Goal: Task Accomplishment & Management: Manage account settings

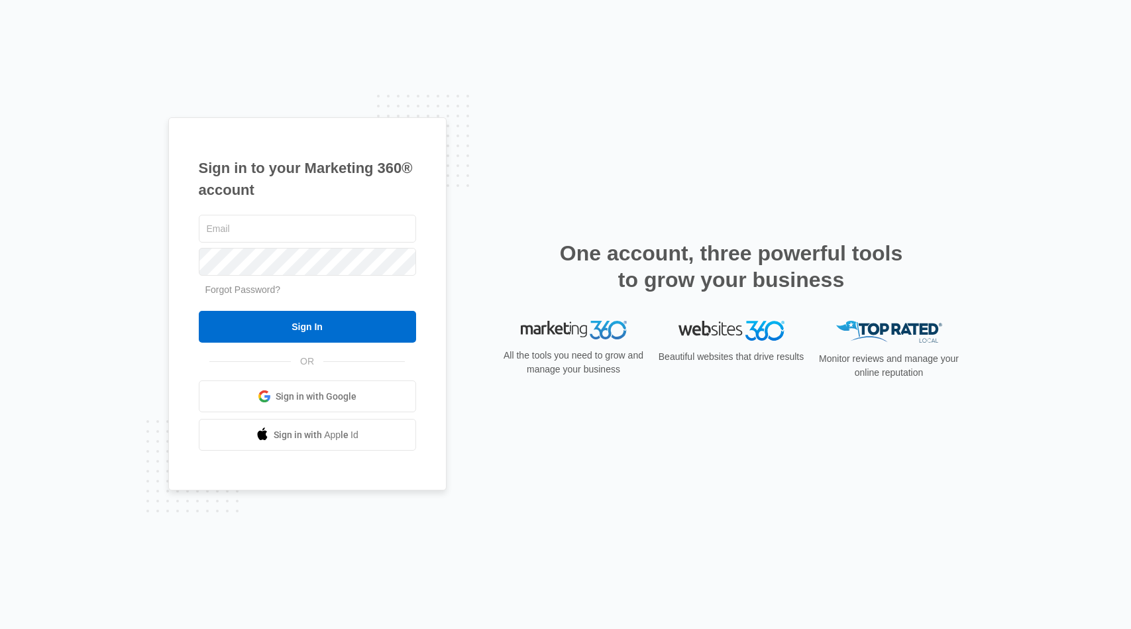
click at [398, 227] on keeper-lock "Open Keeper Popup" at bounding box center [402, 229] width 16 height 16
type input "[EMAIL_ADDRESS][DOMAIN_NAME]"
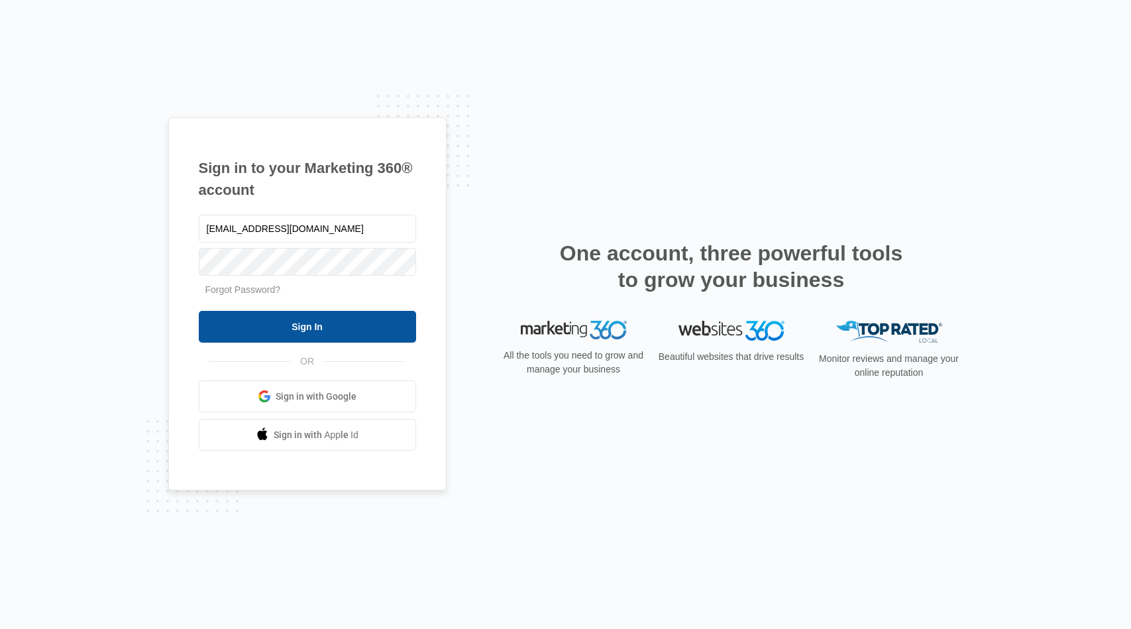
click at [341, 318] on input "Sign In" at bounding box center [307, 327] width 217 height 32
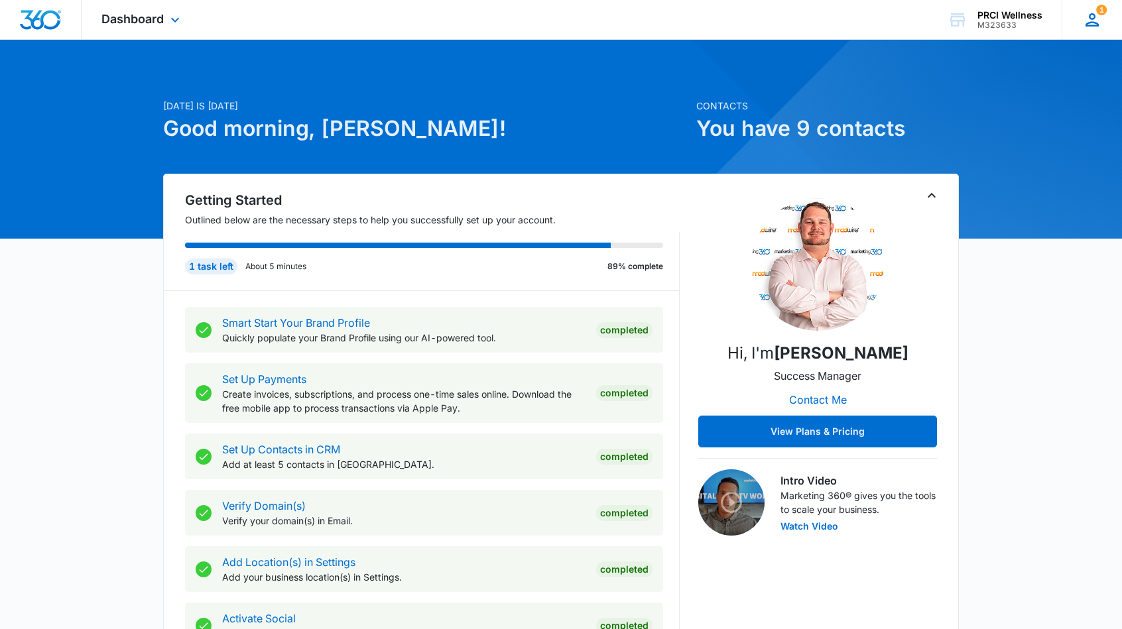
click at [1093, 22] on icon at bounding box center [1091, 19] width 13 height 13
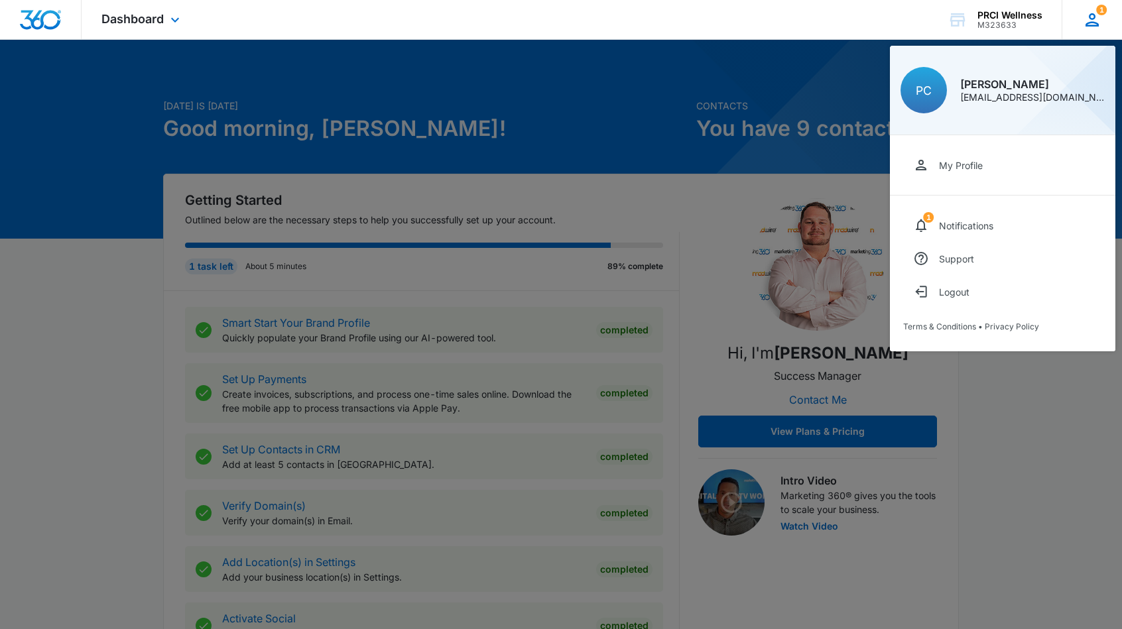
click at [1093, 22] on icon at bounding box center [1091, 19] width 13 height 13
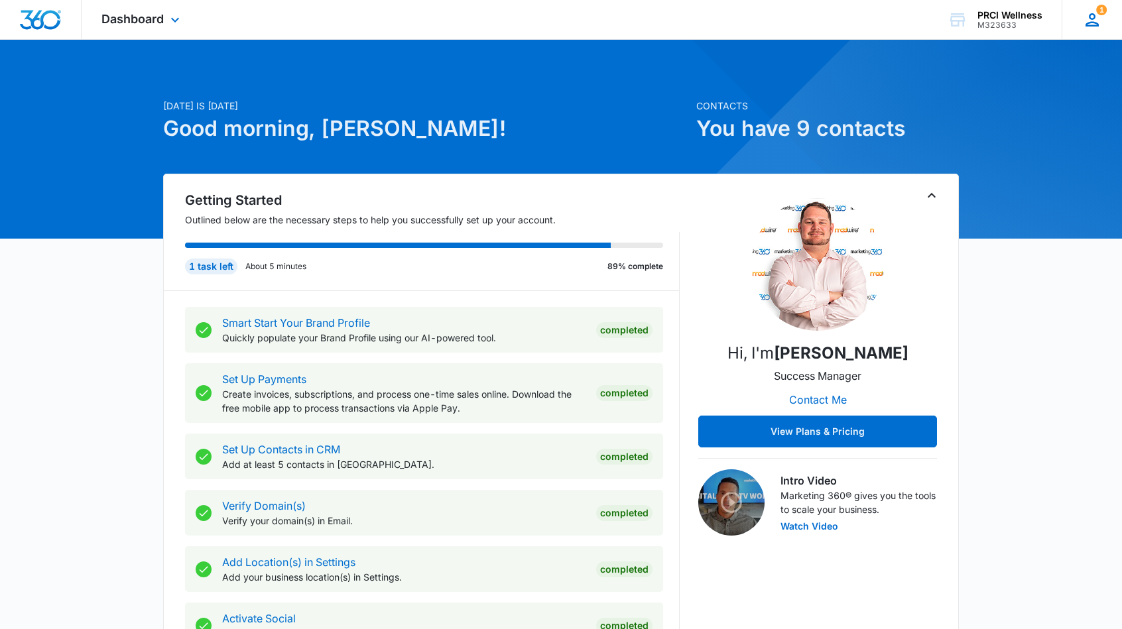
click at [1093, 22] on icon at bounding box center [1091, 19] width 13 height 13
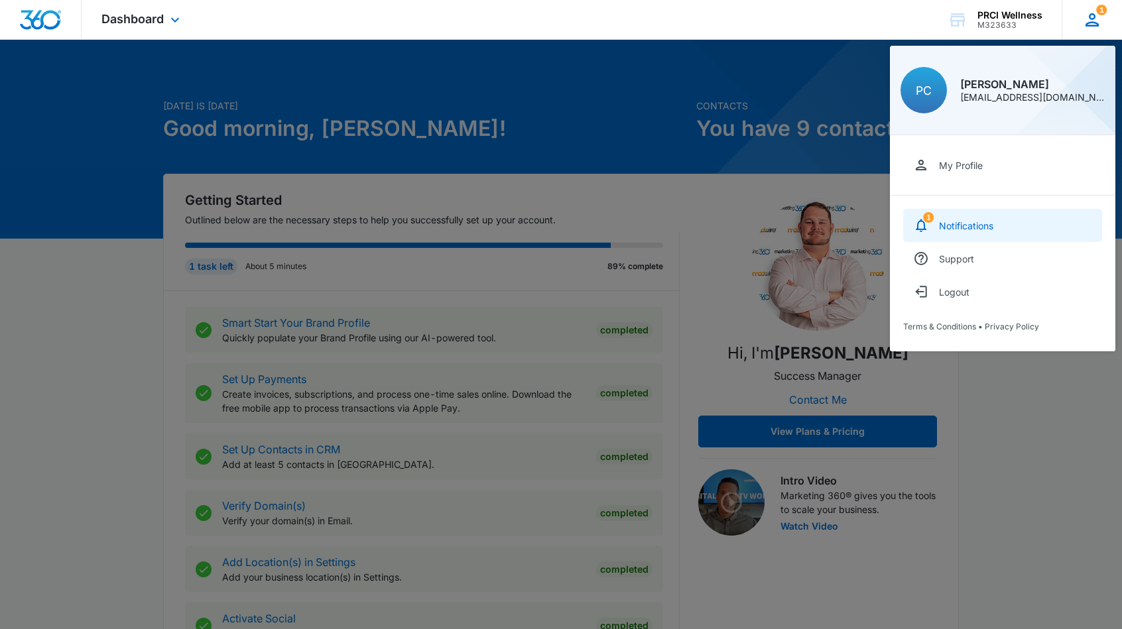
click at [968, 225] on div "Notifications" at bounding box center [966, 225] width 54 height 11
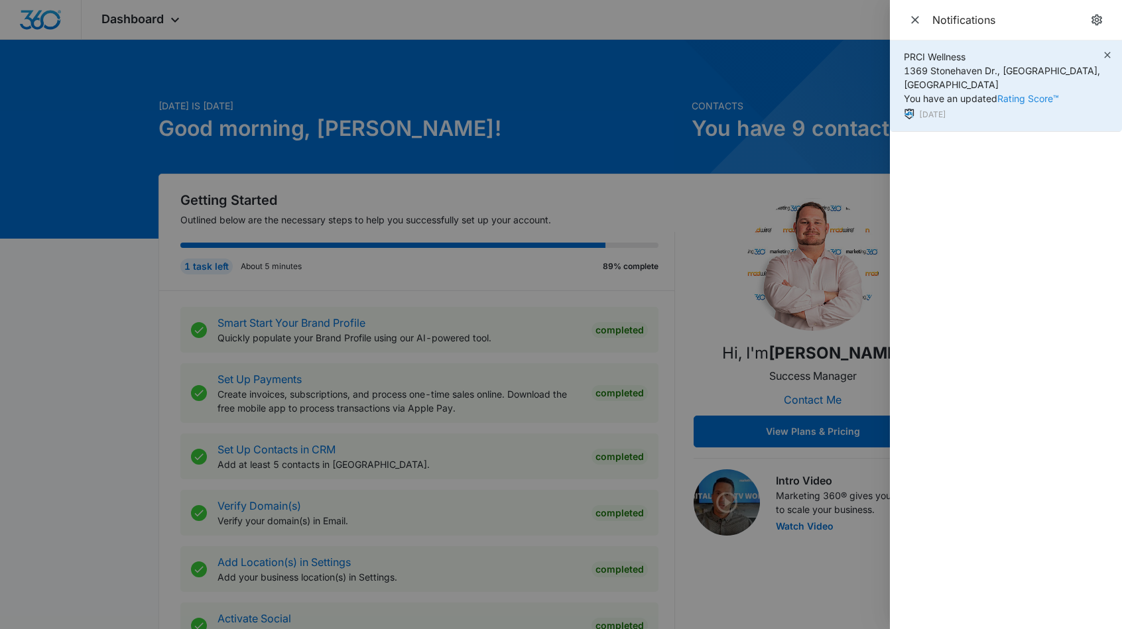
click at [1040, 93] on link "Rating Score™" at bounding box center [1028, 98] width 62 height 11
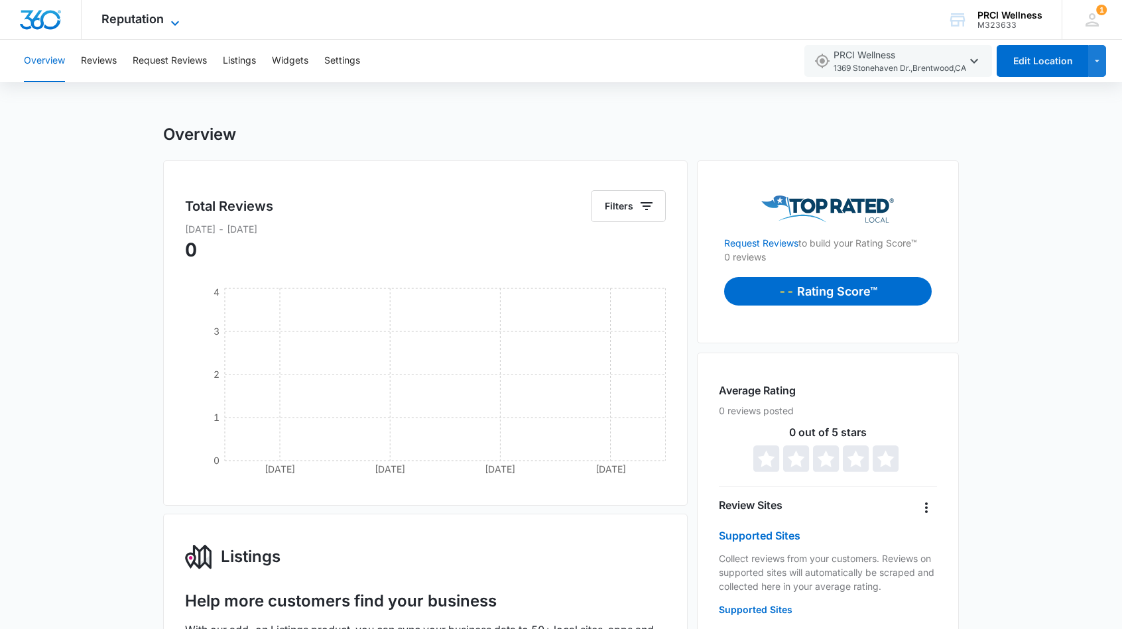
click at [178, 21] on icon at bounding box center [175, 23] width 16 height 16
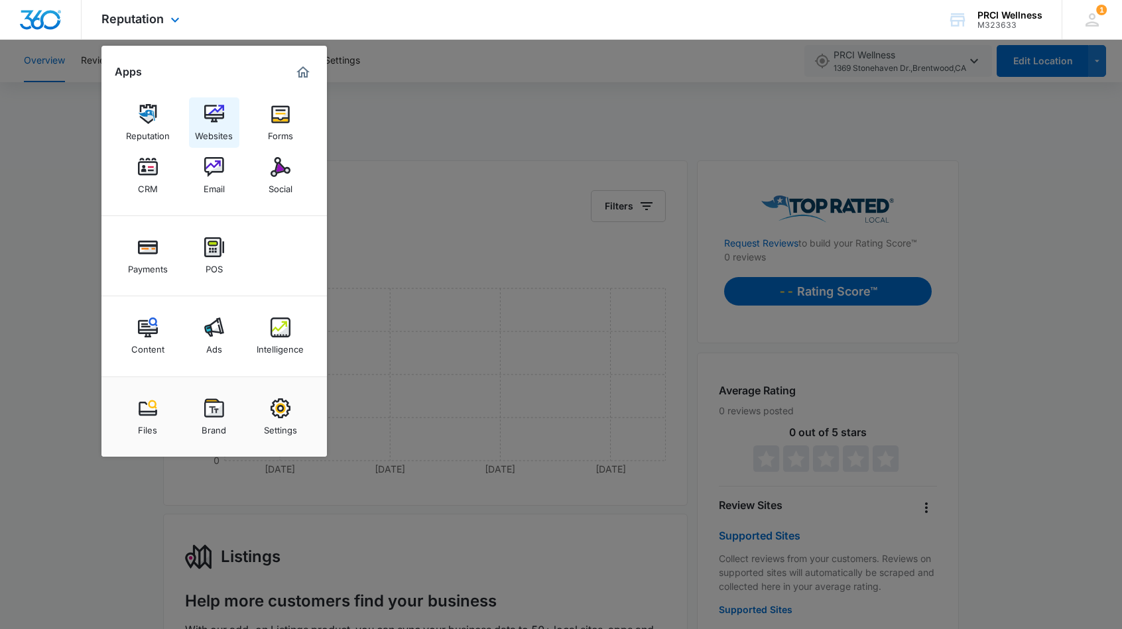
click at [212, 115] on img at bounding box center [214, 114] width 20 height 20
